Goal: Navigation & Orientation: Find specific page/section

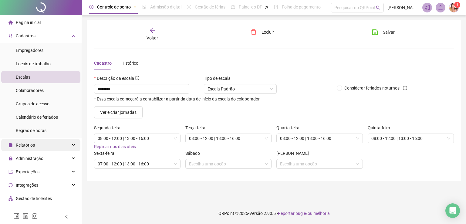
click at [48, 147] on div "Relatórios" at bounding box center [40, 145] width 79 height 12
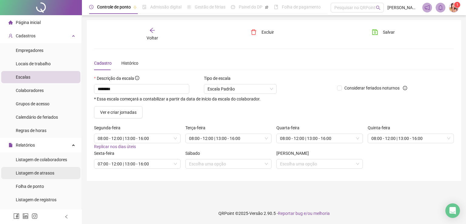
click at [49, 172] on span "Listagem de atrasos" at bounding box center [35, 172] width 39 height 5
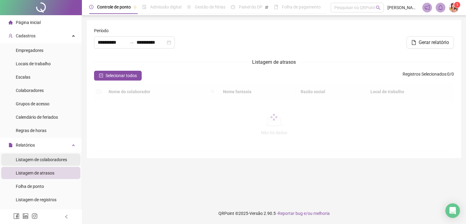
type input "**********"
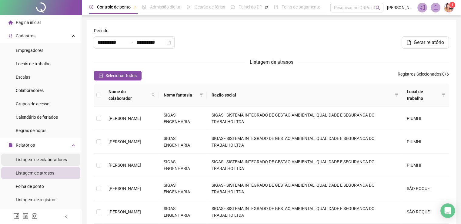
click at [50, 162] on div "Listagem de colaboradores" at bounding box center [41, 159] width 51 height 12
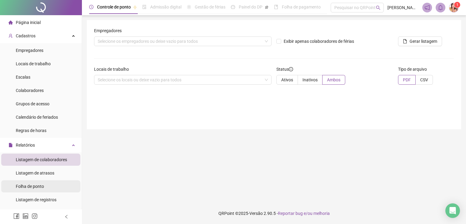
click at [43, 186] on span "Folha de ponto" at bounding box center [30, 186] width 28 height 5
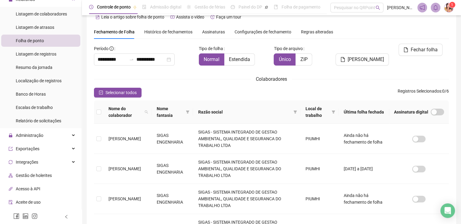
scroll to position [147, 0]
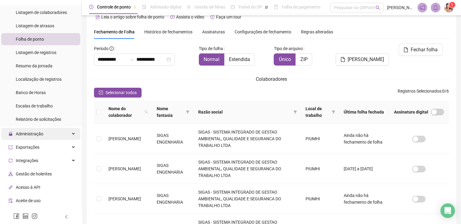
click at [49, 135] on div "Administração" at bounding box center [40, 134] width 79 height 12
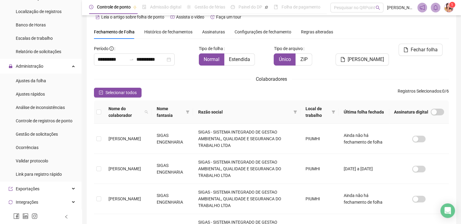
scroll to position [217, 0]
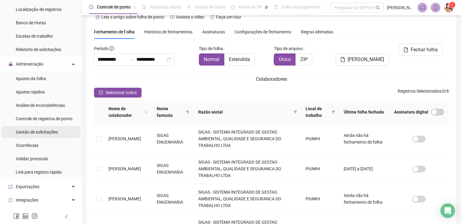
click at [51, 132] on span "Gestão de solicitações" at bounding box center [37, 131] width 42 height 5
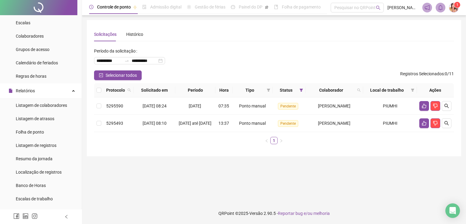
scroll to position [15, 0]
